Goal: Transaction & Acquisition: Book appointment/travel/reservation

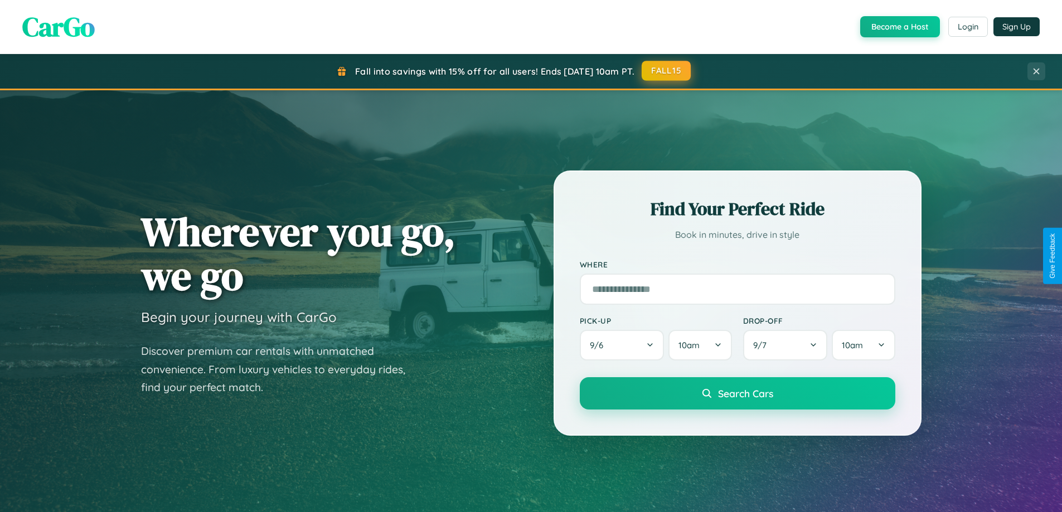
click at [667, 71] on button "FALL15" at bounding box center [666, 71] width 49 height 20
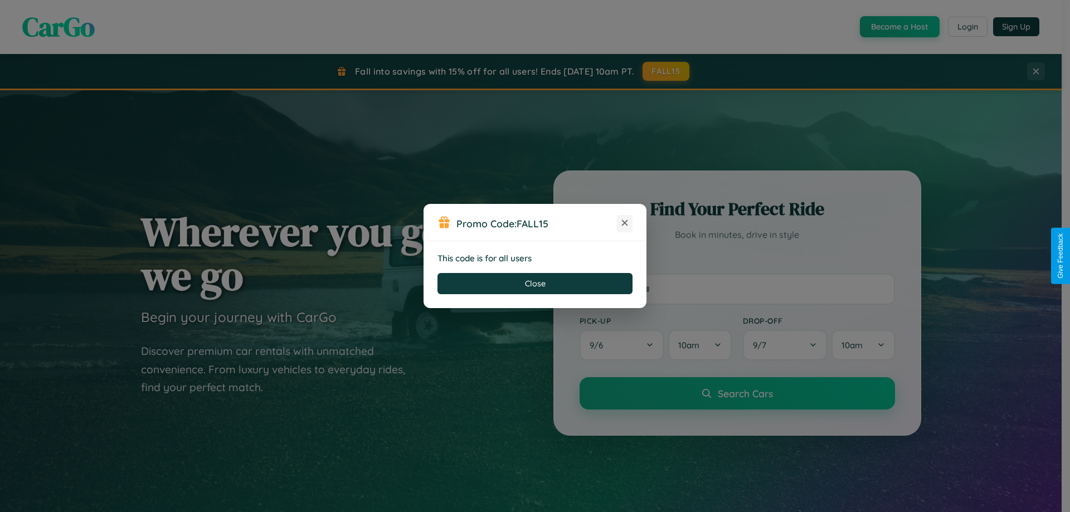
click at [625, 224] on icon at bounding box center [624, 222] width 11 height 11
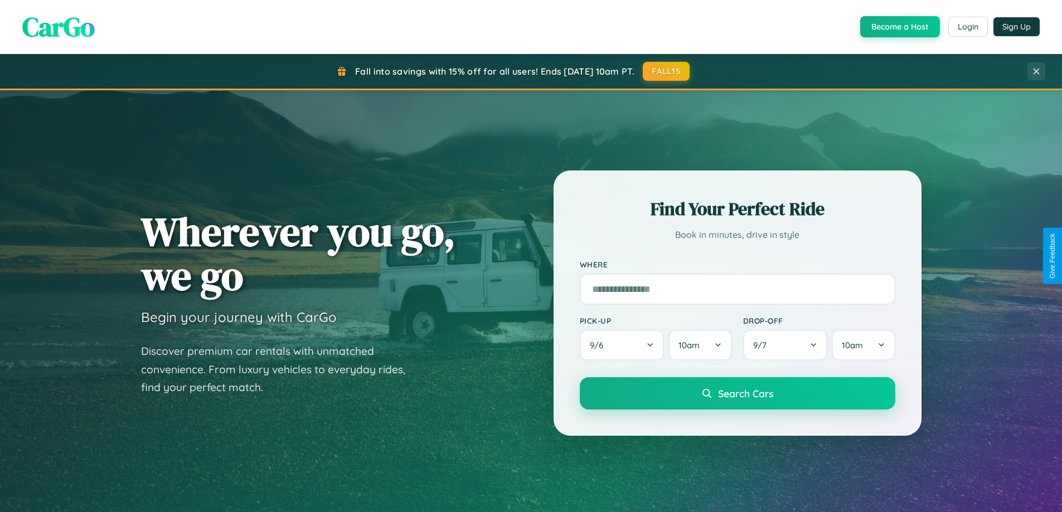
scroll to position [481, 0]
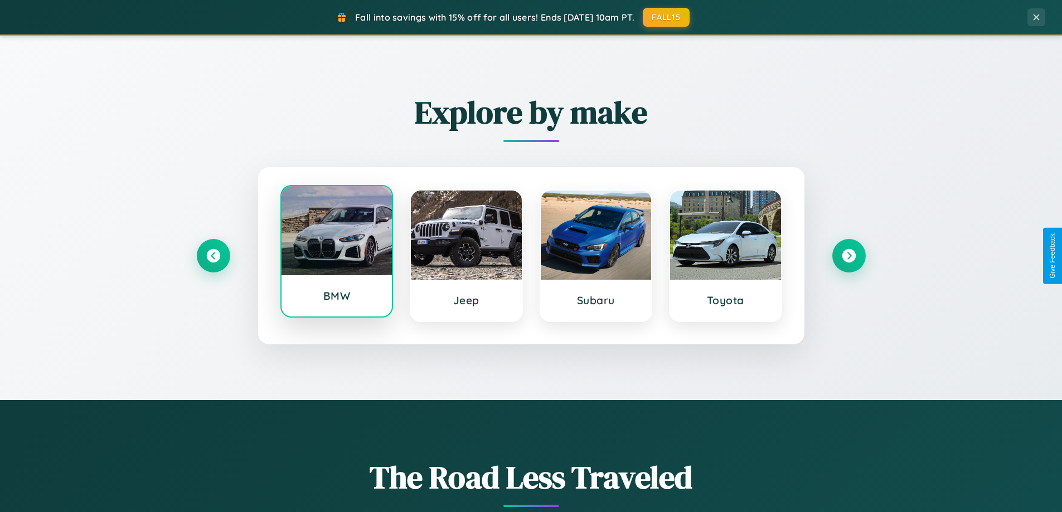
click at [336, 252] on div at bounding box center [337, 230] width 111 height 89
